Goal: Task Accomplishment & Management: Manage account settings

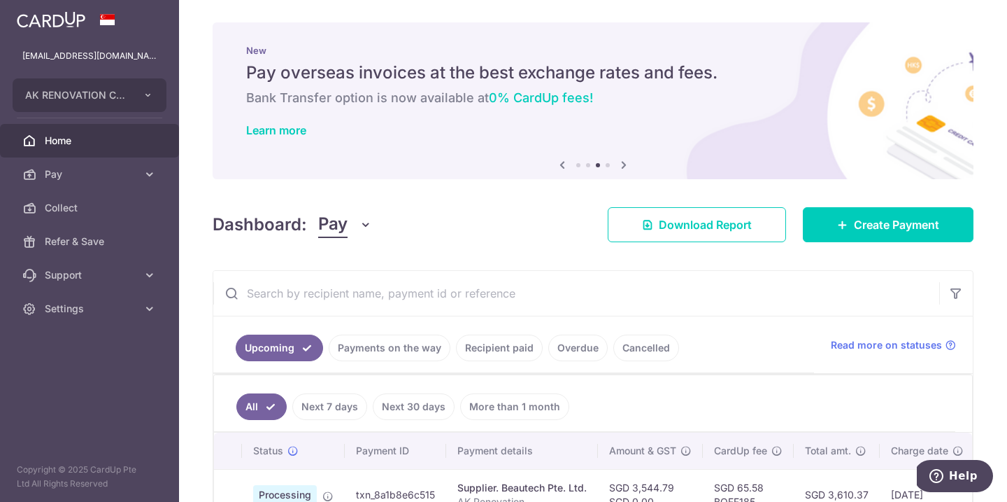
scroll to position [87, 0]
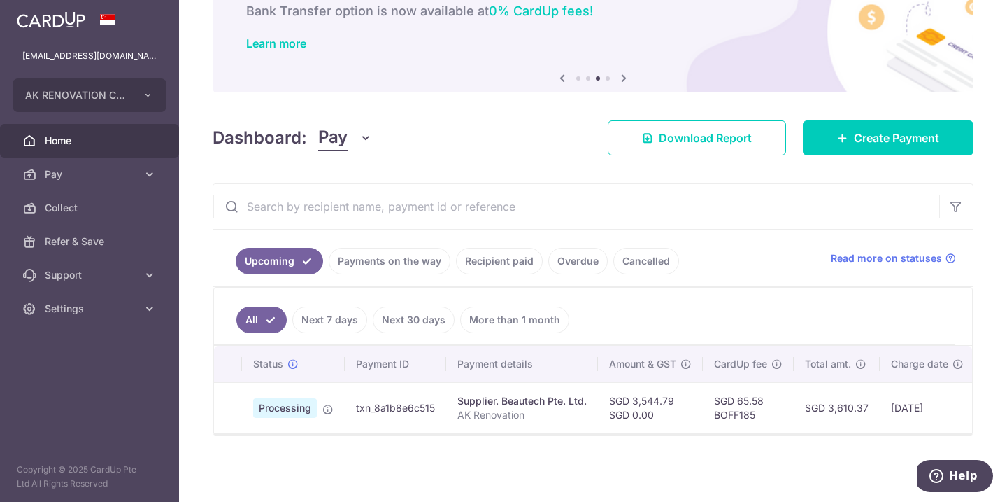
click at [478, 408] on p "AK Renovation" at bounding box center [521, 415] width 129 height 14
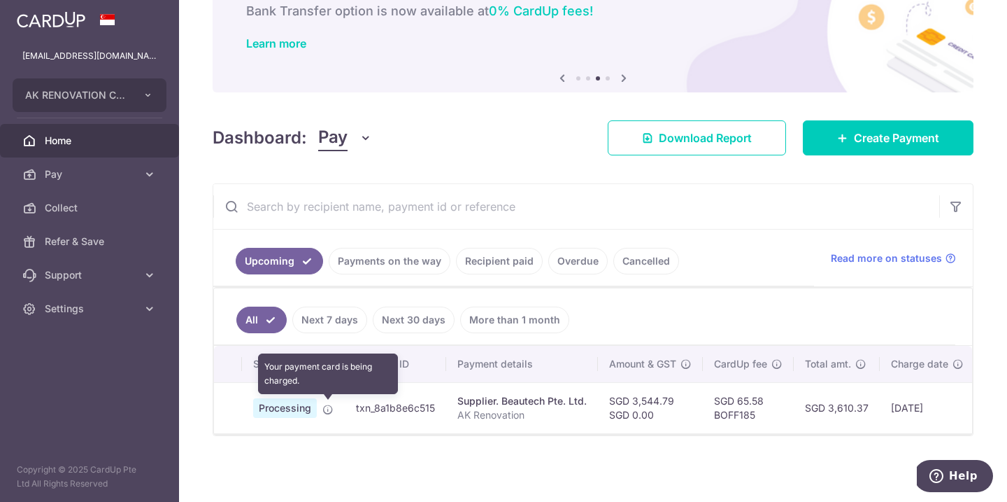
click at [329, 412] on icon at bounding box center [327, 409] width 11 height 11
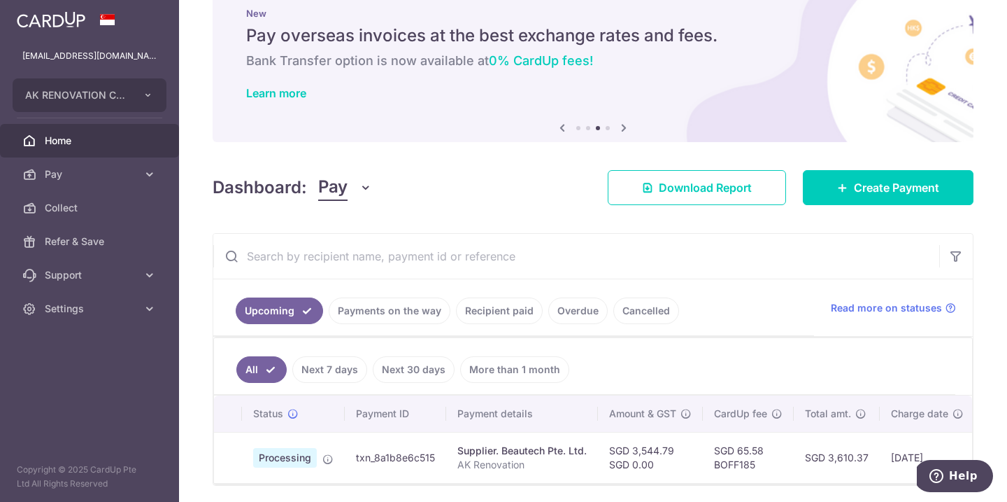
scroll to position [0, 0]
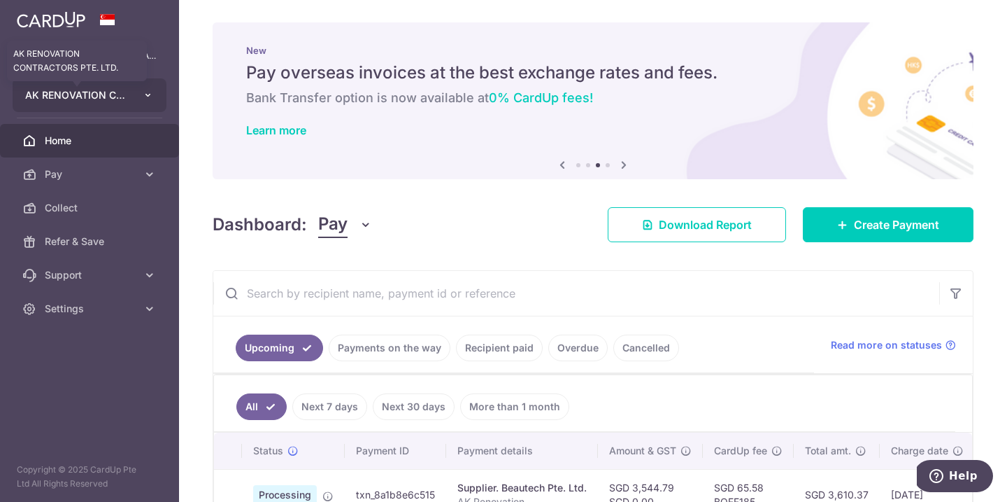
click at [115, 97] on span "AK RENOVATION CONTRACTORS PTE. LTD." at bounding box center [77, 95] width 104 height 14
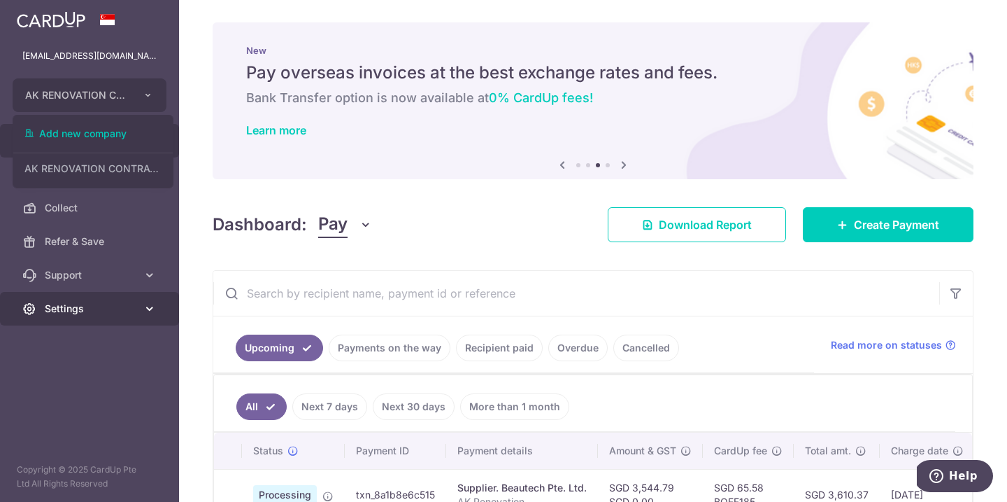
click at [55, 311] on span "Settings" at bounding box center [91, 308] width 92 height 14
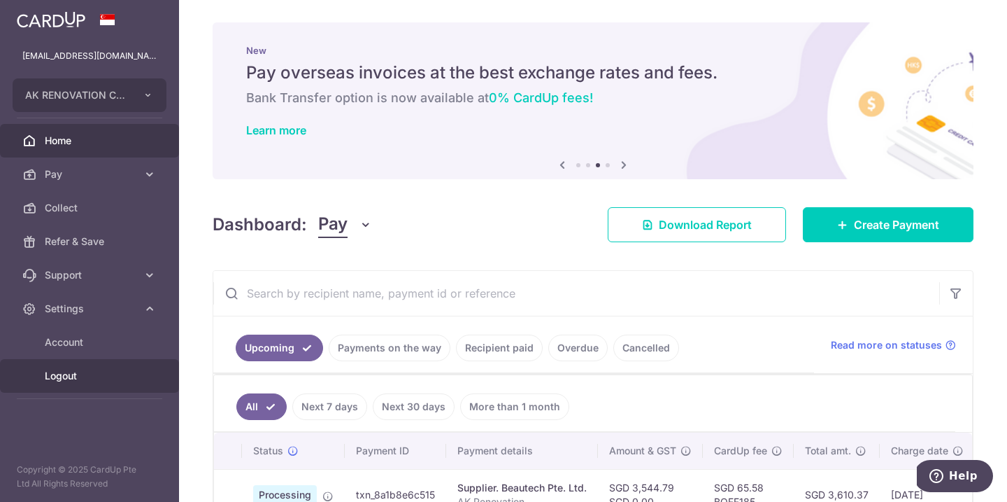
click at [70, 368] on link "Logout" at bounding box center [89, 376] width 179 height 34
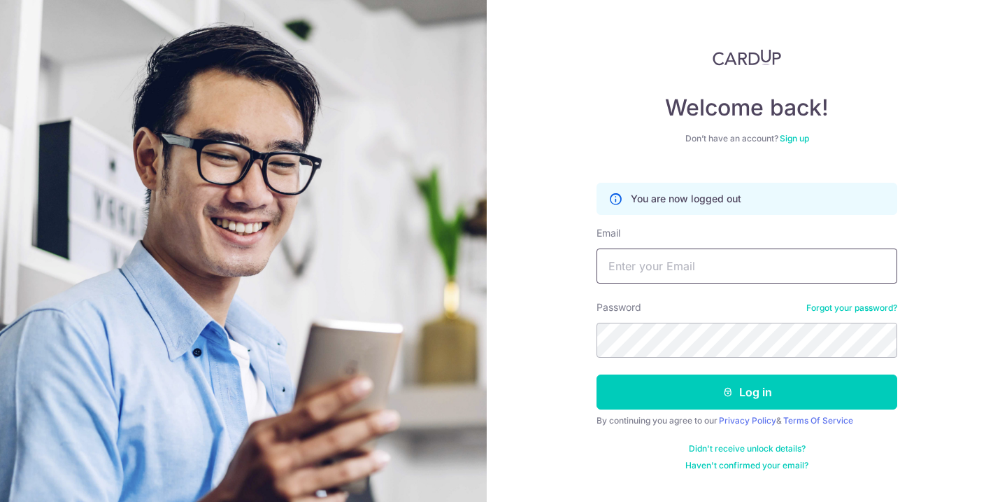
click at [682, 272] on input "Email" at bounding box center [747, 265] width 301 height 35
type input "[EMAIL_ADDRESS][DOMAIN_NAME]"
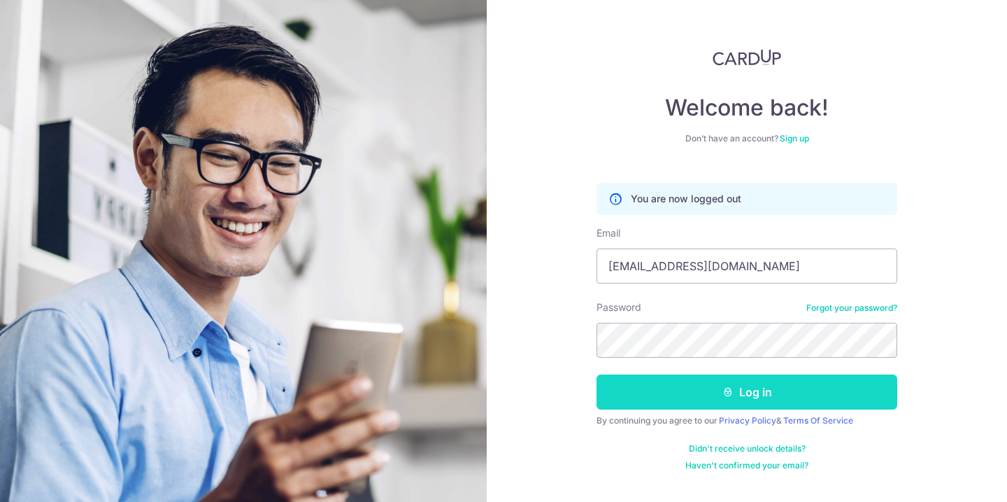
click at [698, 375] on button "Log in" at bounding box center [747, 391] width 301 height 35
